Goal: Information Seeking & Learning: Check status

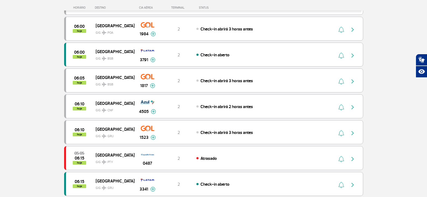
scroll to position [190, 0]
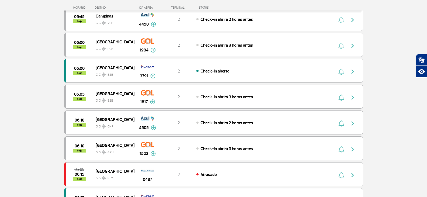
click at [370, 15] on section "Página Inicial > Voos > Painel de Voos Painel de Voos Partidas Chegadas 03:05 0…" at bounding box center [213, 153] width 427 height 632
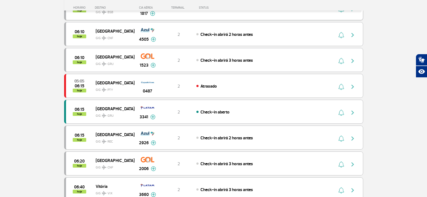
scroll to position [352, 0]
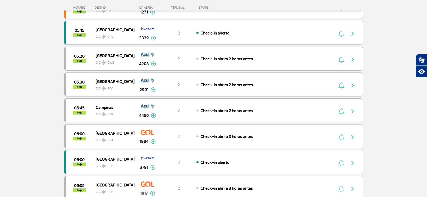
scroll to position [108, 0]
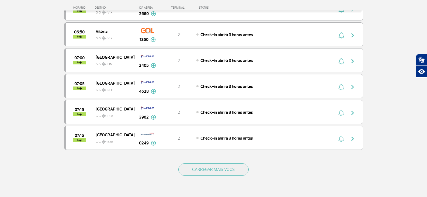
scroll to position [479, 0]
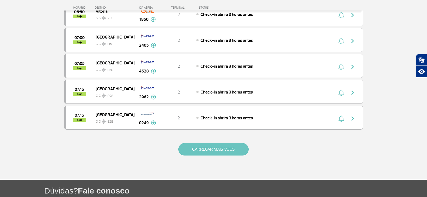
click at [189, 147] on button "CARREGAR MAIS VOOS" at bounding box center [213, 149] width 70 height 12
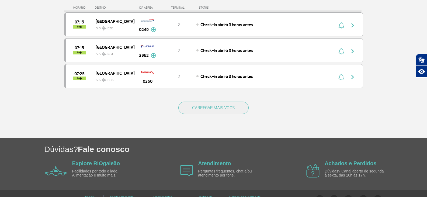
scroll to position [479, 0]
